Goal: Task Accomplishment & Management: Use online tool/utility

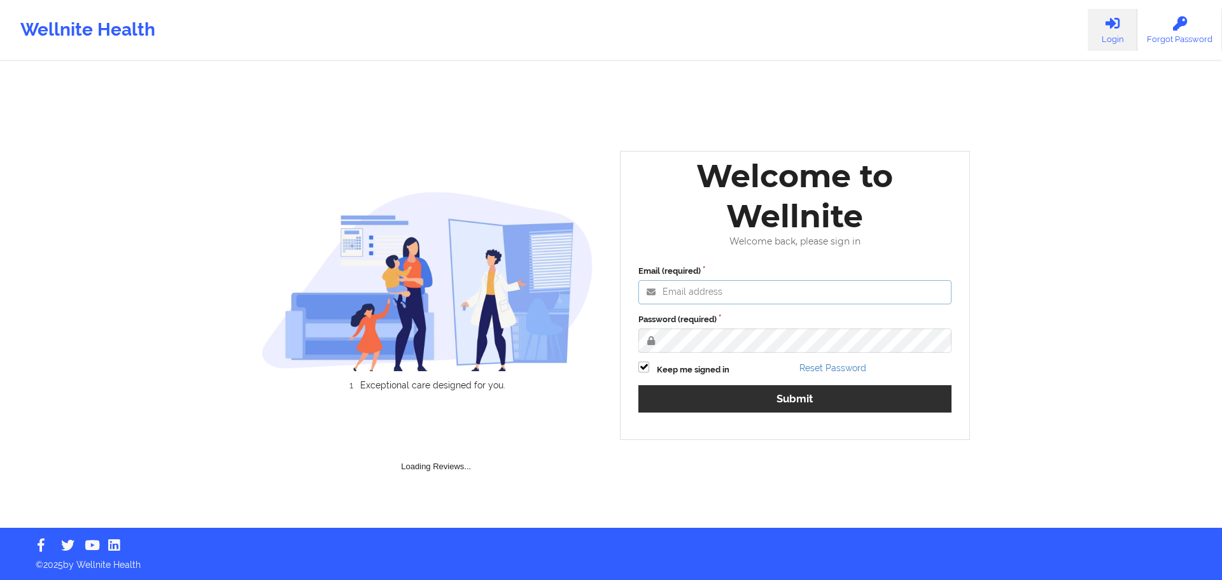
type input "[PERSON_NAME][EMAIL_ADDRESS][PERSON_NAME][DOMAIN_NAME]"
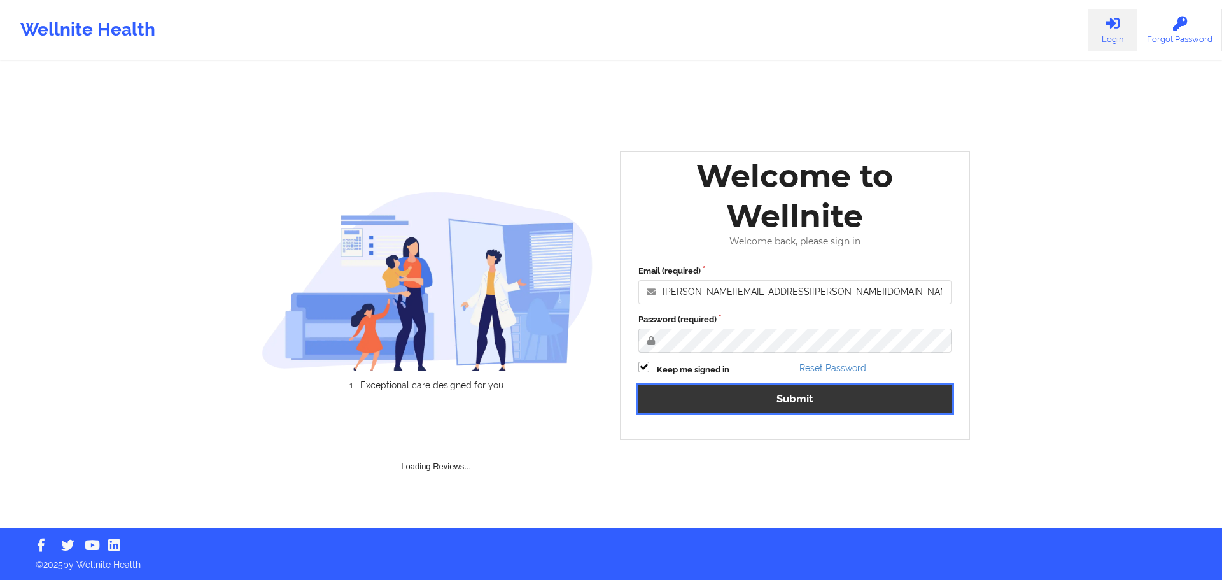
click at [780, 394] on button "Submit" at bounding box center [795, 398] width 313 height 27
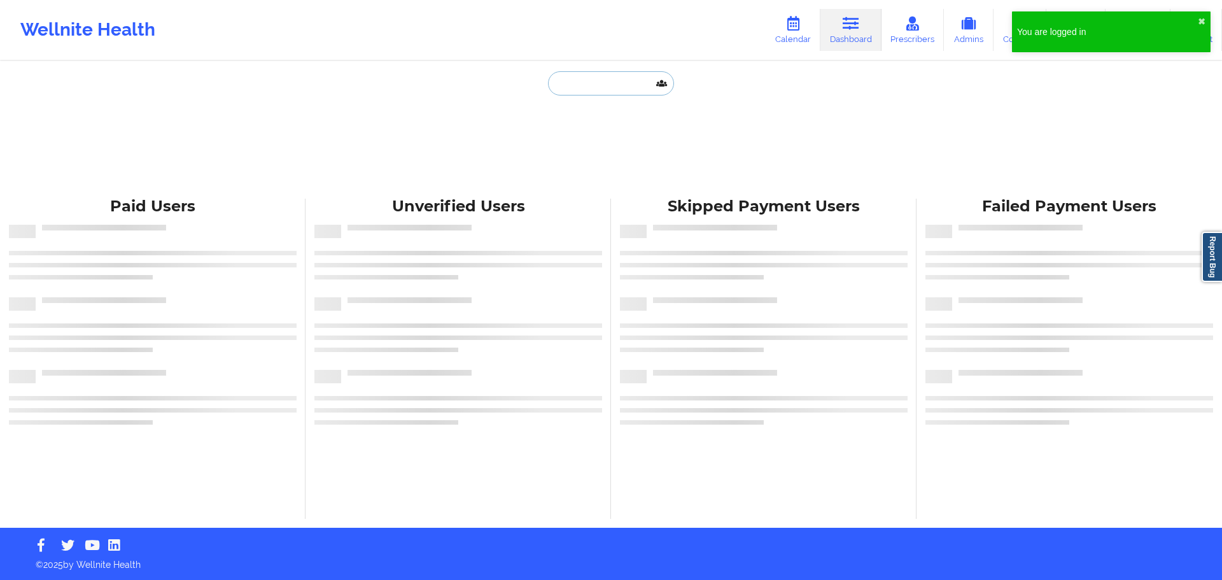
click at [570, 88] on input "text" at bounding box center [611, 83] width 126 height 24
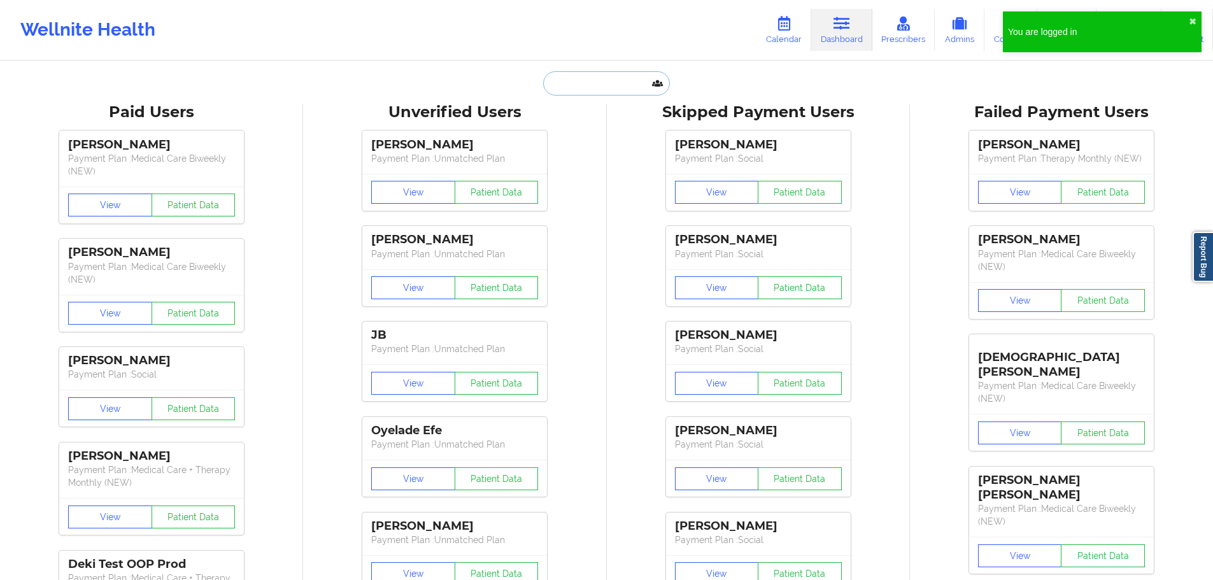
paste input "[PERSON_NAME]"
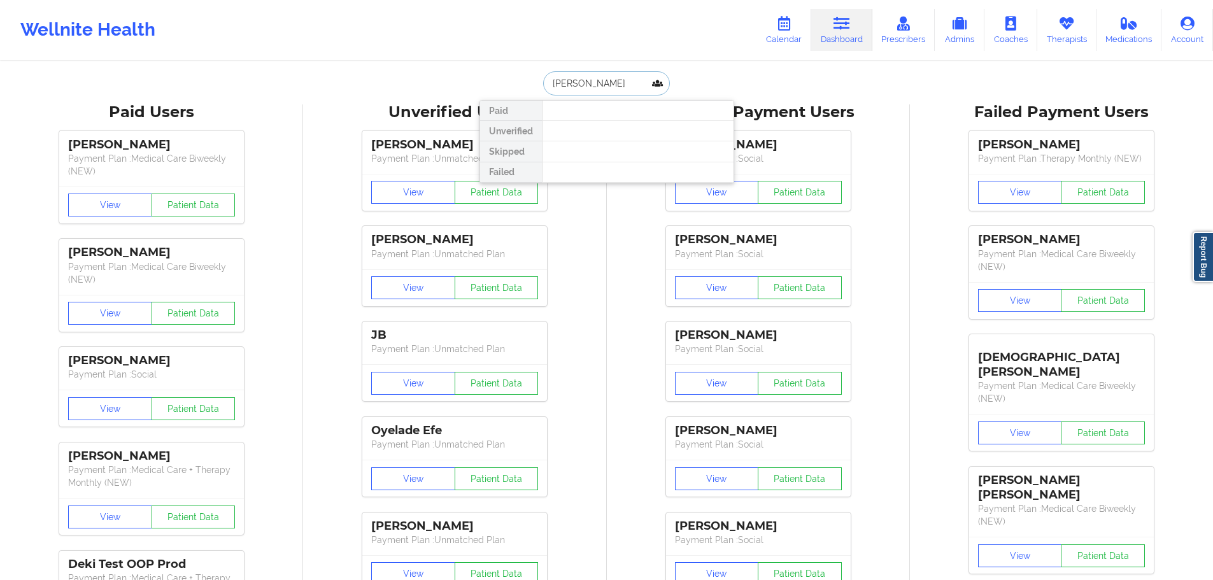
type input "[PERSON_NAME]"
click at [789, 34] on link "Calendar" at bounding box center [783, 30] width 55 height 42
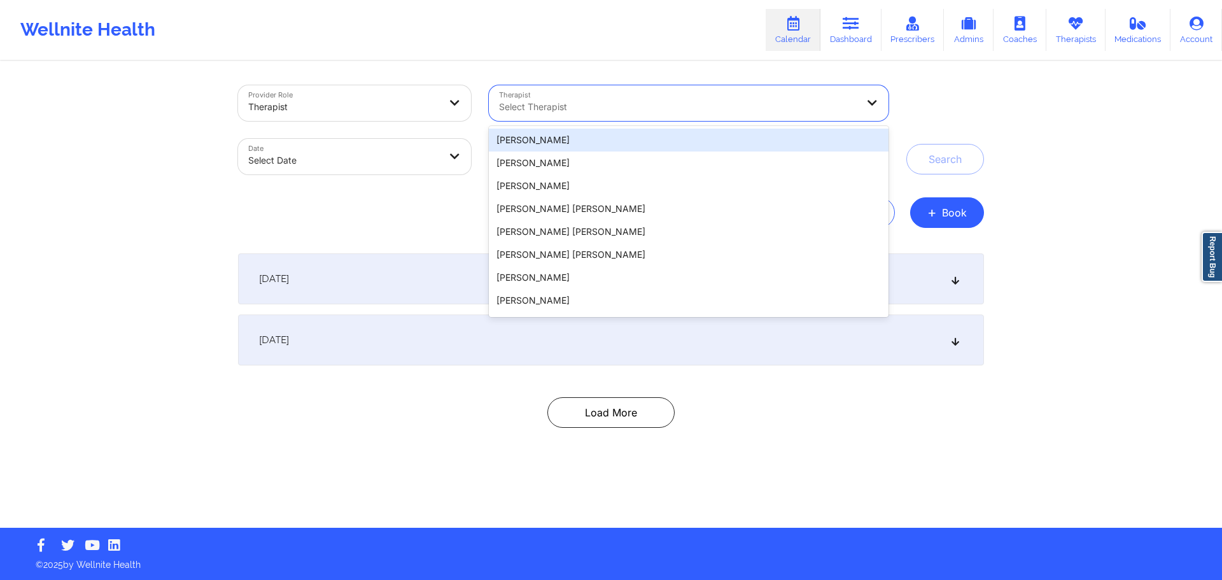
click at [565, 115] on div "Select Therapist" at bounding box center [674, 103] width 370 height 36
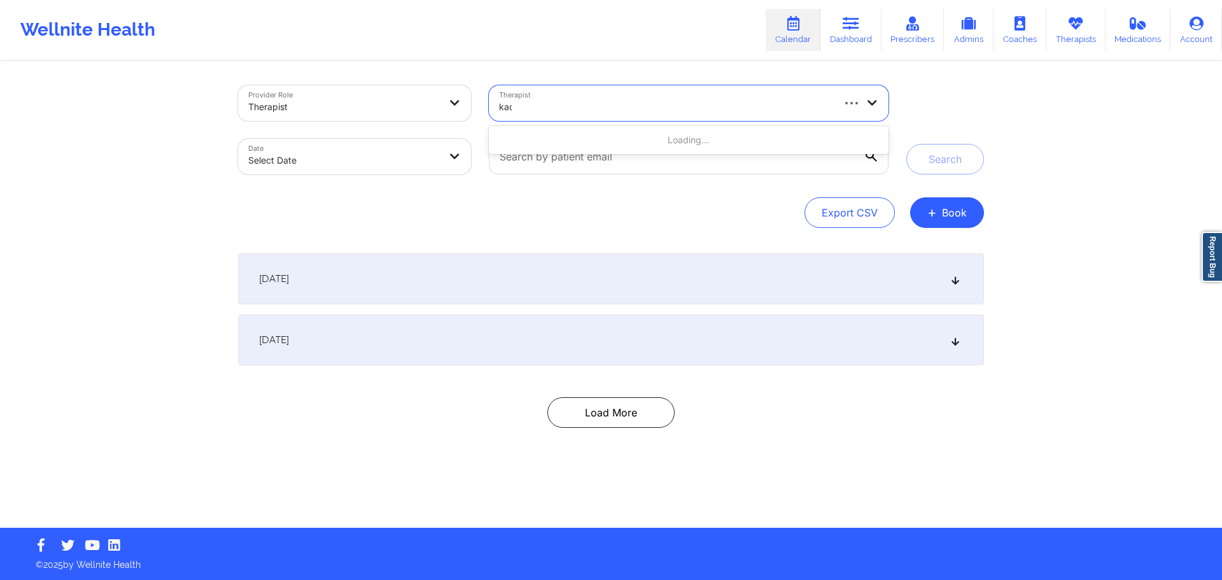
type input "[PERSON_NAME]"
click at [570, 142] on div "[PERSON_NAME]" at bounding box center [689, 140] width 400 height 23
click at [418, 166] on body "Wellnite Health Calendar Dashboard Prescribers Admins Coaches Therapists Medica…" at bounding box center [611, 290] width 1222 height 580
select select "2025-8"
select select "2025-9"
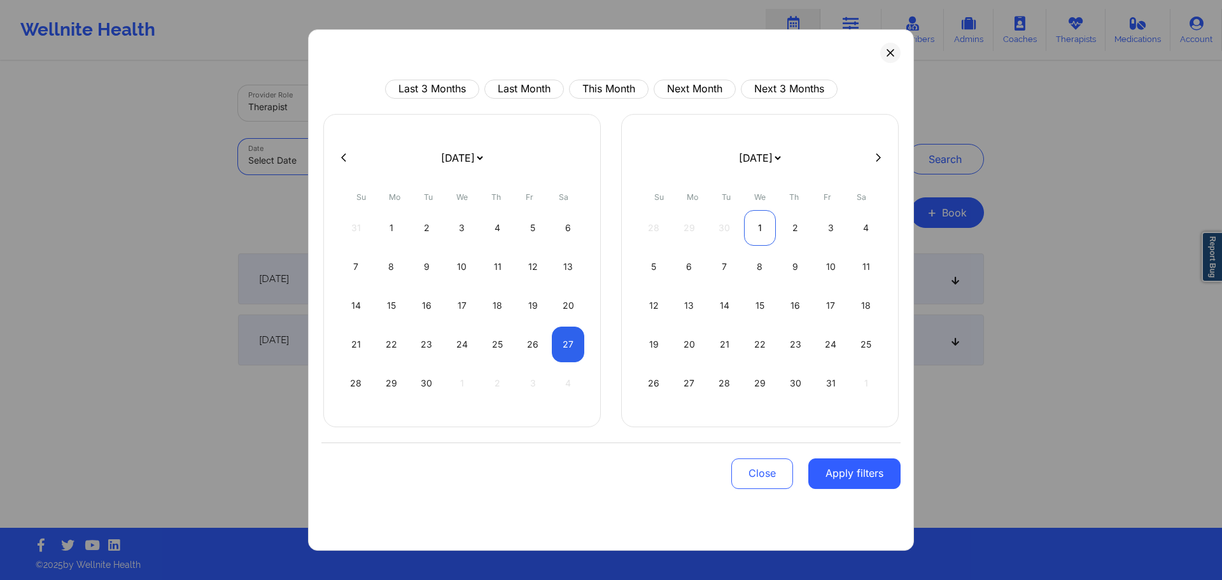
click at [768, 234] on div "1" at bounding box center [760, 228] width 32 height 36
select select "2025-9"
select select "2025-10"
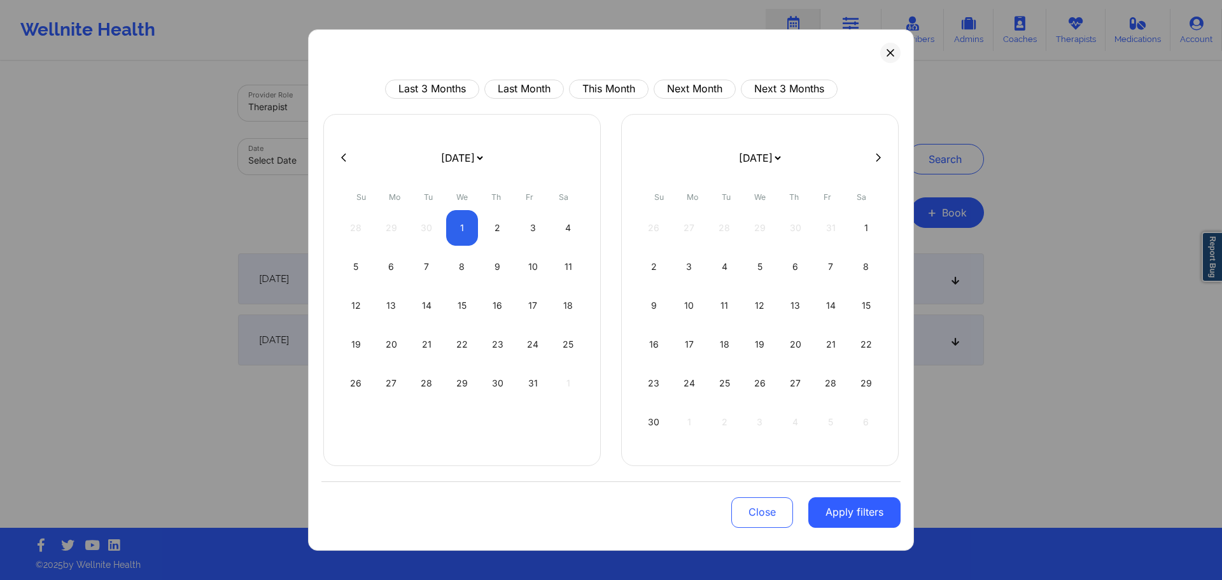
select select "2025-9"
select select "2025-10"
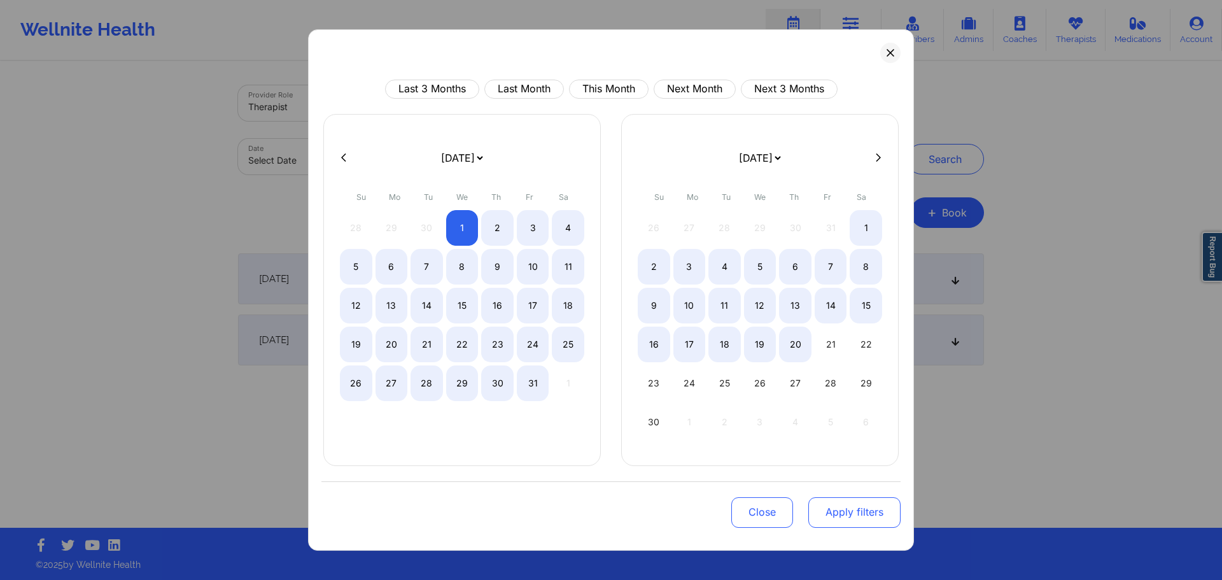
click at [865, 521] on button "Apply filters" at bounding box center [855, 512] width 92 height 31
select select "2025-9"
select select "2025-10"
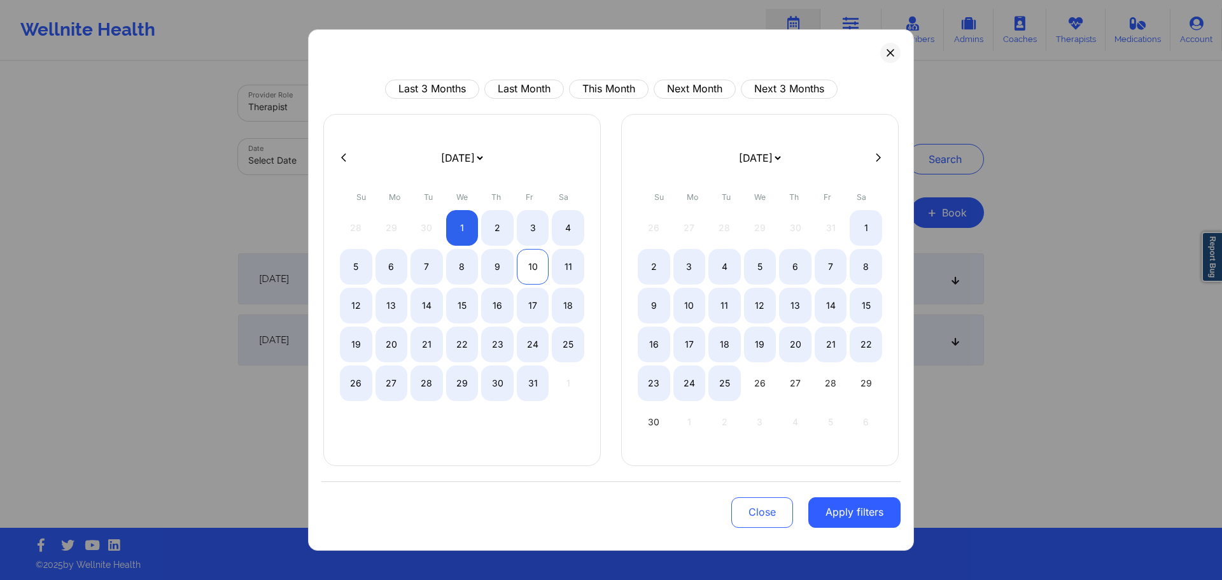
select select "2025-9"
select select "2025-10"
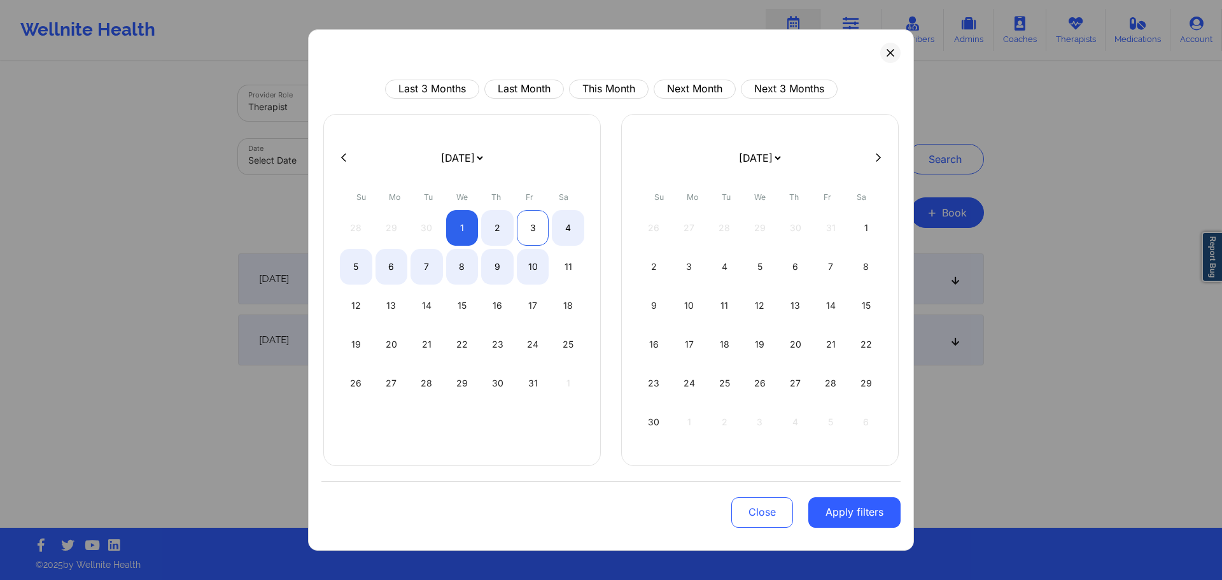
select select "2025-9"
select select "2025-10"
click at [541, 234] on div "3" at bounding box center [533, 228] width 32 height 36
select select "2025-9"
select select "2025-10"
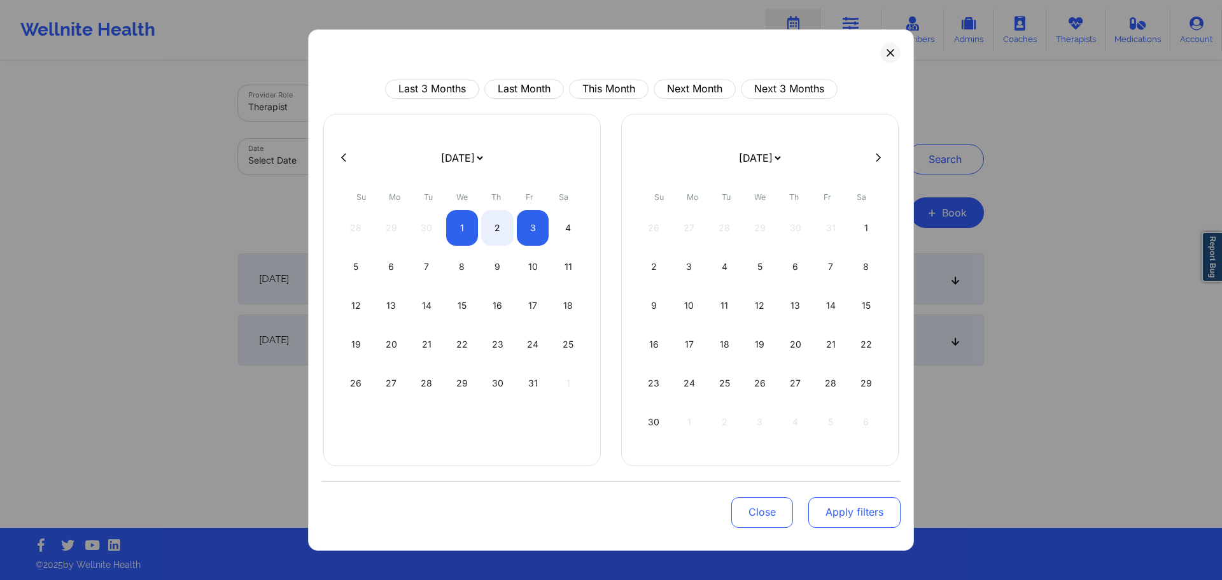
click at [857, 516] on button "Apply filters" at bounding box center [855, 512] width 92 height 31
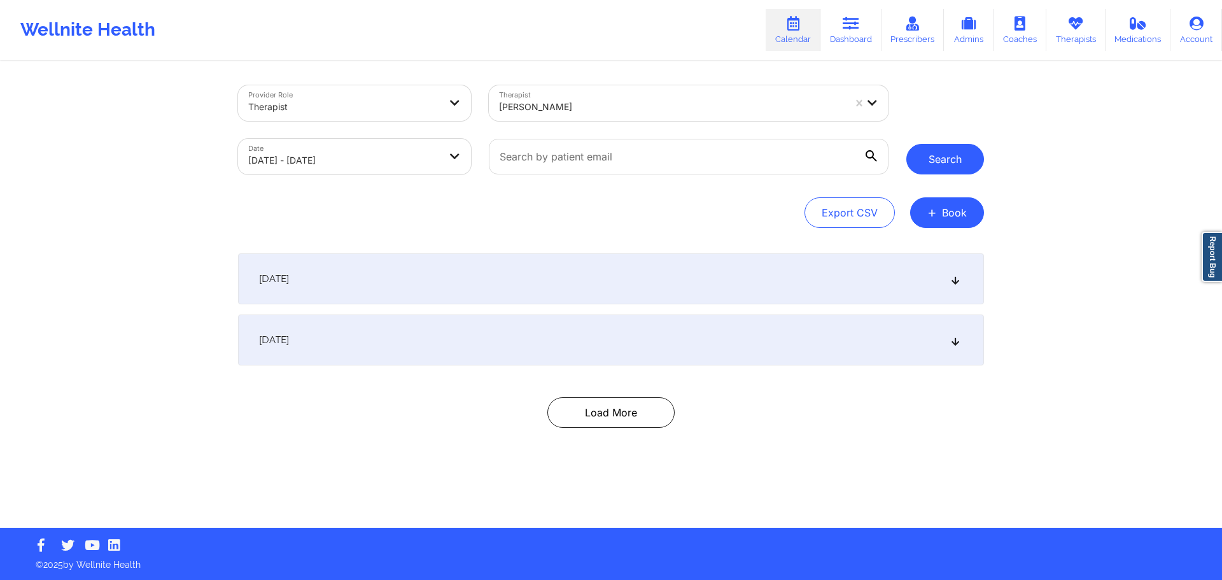
click at [962, 159] on button "Search" at bounding box center [946, 159] width 78 height 31
click at [423, 288] on div "[DATE]" at bounding box center [611, 278] width 746 height 51
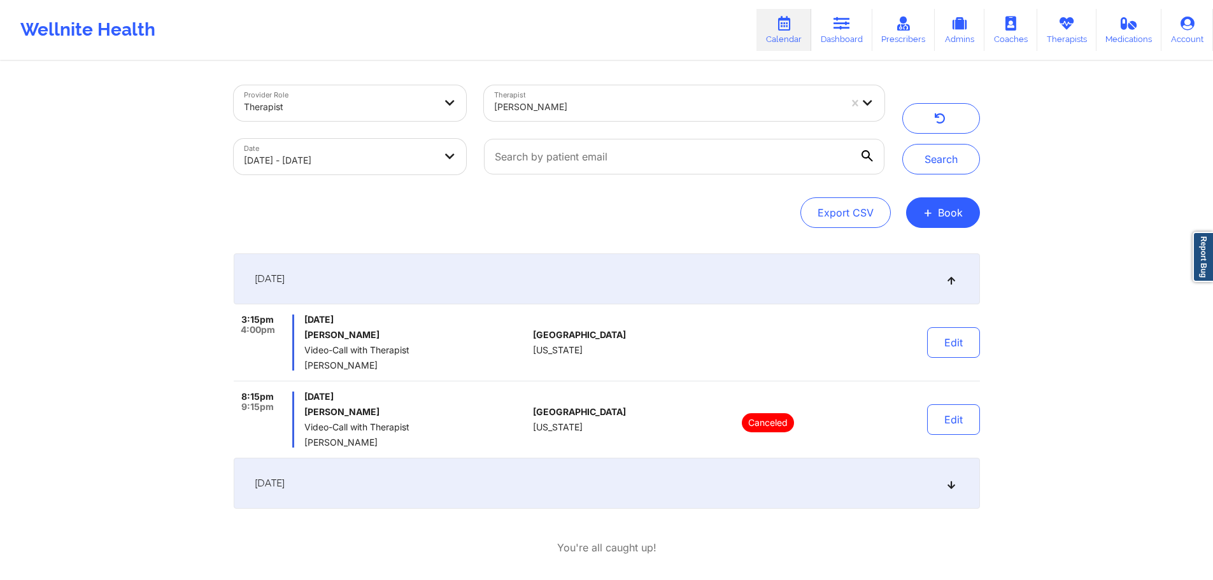
drag, startPoint x: 394, startPoint y: 338, endPoint x: 305, endPoint y: 335, distance: 89.2
click at [305, 335] on h6 "[PERSON_NAME]" at bounding box center [415, 335] width 223 height 10
copy h6 "[PERSON_NAME]"
